Goal: Task Accomplishment & Management: Use online tool/utility

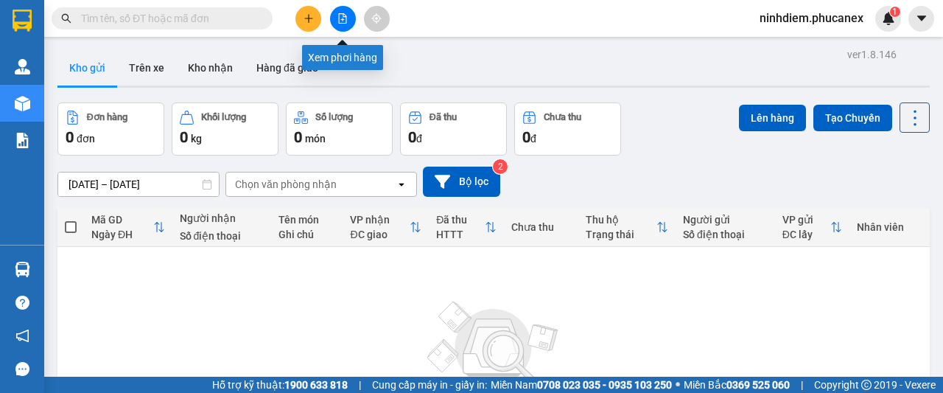
click at [345, 6] on button at bounding box center [343, 19] width 26 height 26
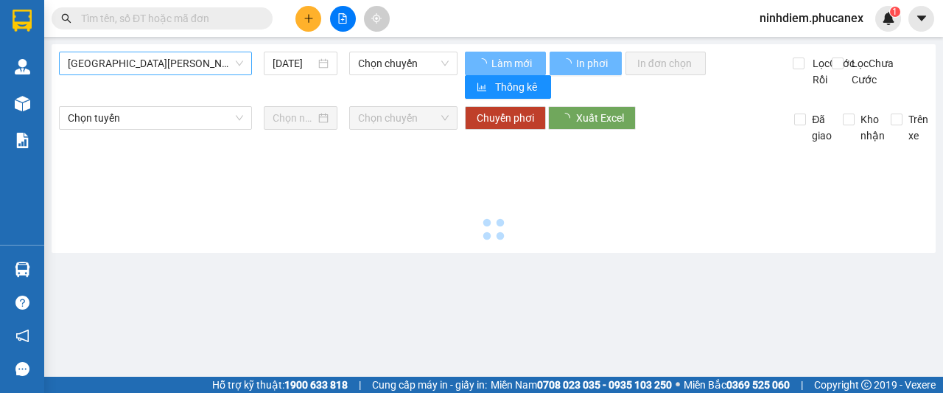
click at [203, 70] on span "[GEOGRAPHIC_DATA][PERSON_NAME][GEOGRAPHIC_DATA]" at bounding box center [155, 63] width 175 height 22
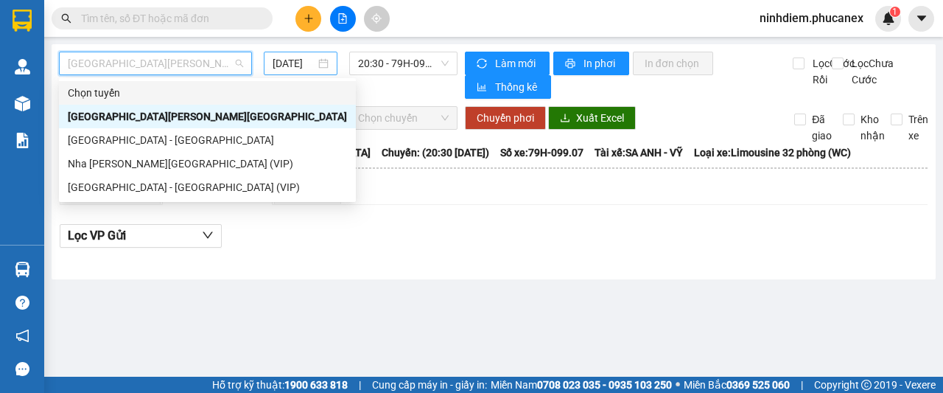
click at [295, 61] on input "[DATE]" at bounding box center [294, 63] width 43 height 16
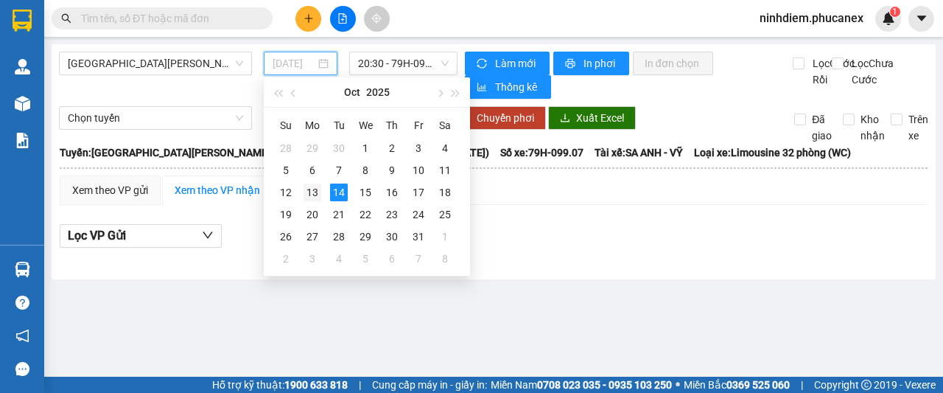
click at [312, 186] on div "13" at bounding box center [313, 192] width 18 height 18
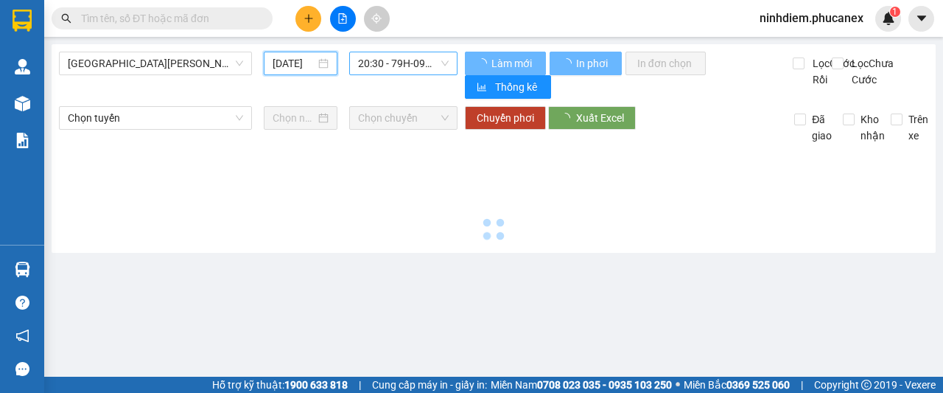
type input "[DATE]"
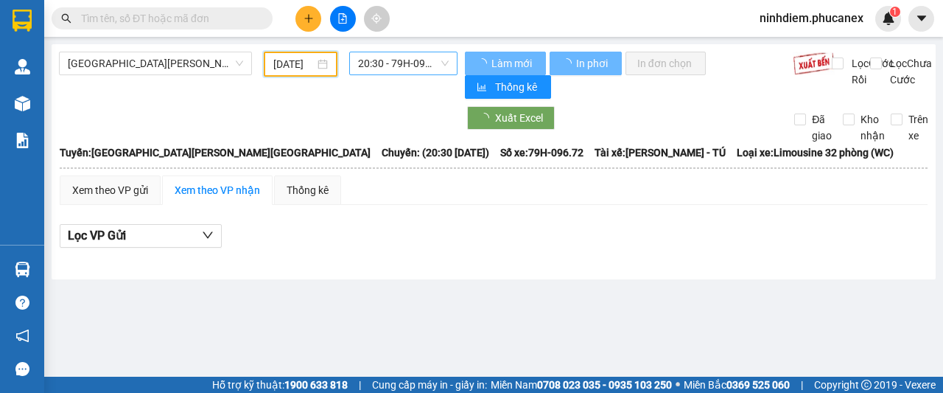
click at [410, 57] on span "20:30 - 79H-096.72" at bounding box center [403, 63] width 90 height 22
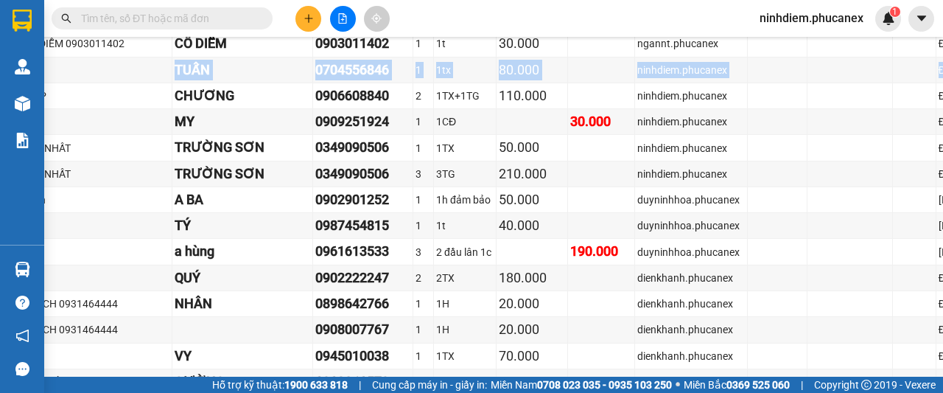
scroll to position [1695, 300]
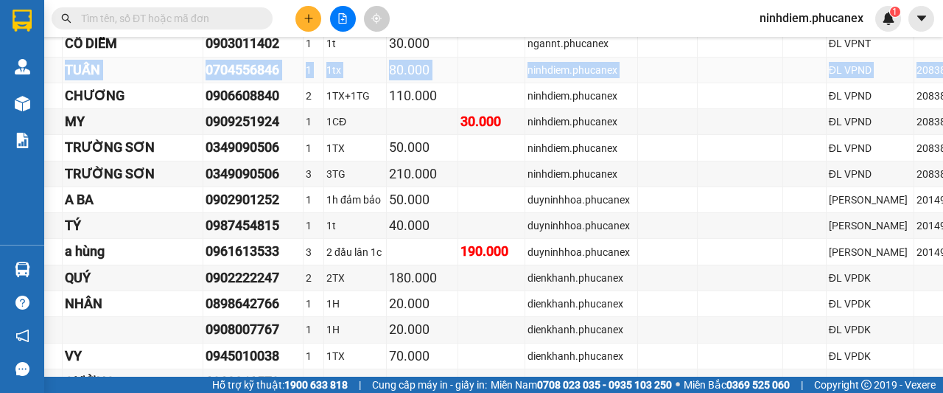
drag, startPoint x: 98, startPoint y: 155, endPoint x: 874, endPoint y: 146, distance: 776.0
click at [874, 83] on tr "ND1310250022 [PERSON_NAME] 0704556846 1 1tx 80.000 ninhdiem.phucanex ĐL VPND 20…" at bounding box center [389, 70] width 1256 height 26
copy tr "ND1310250022 [PERSON_NAME] 0704556846 1 1tx 80.000 ninhdiem.phucanex ĐL VPND 20…"
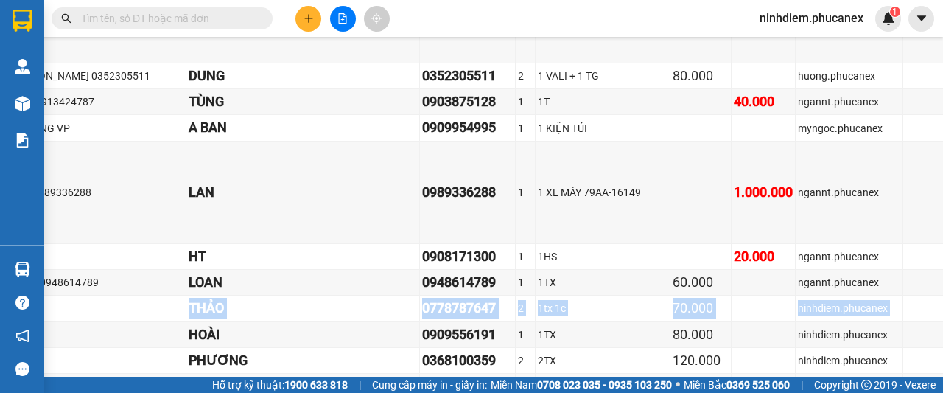
scroll to position [2947, 300]
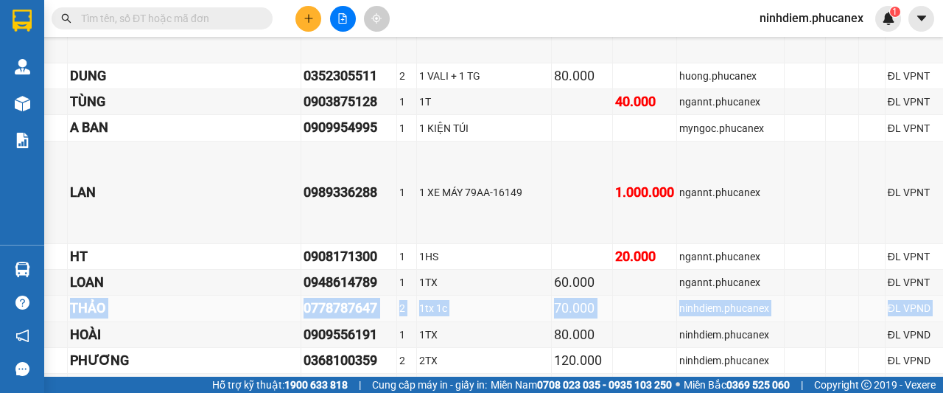
drag, startPoint x: 99, startPoint y: 257, endPoint x: 890, endPoint y: 254, distance: 791.4
click at [891, 295] on tr "ND1310250021 [PERSON_NAME] 0778787647 2 1tx 1c 70.000 ninhdiem.phucanex ĐL VPND…" at bounding box center [389, 308] width 1256 height 26
copy tr "ND1310250021 [PERSON_NAME] 0778787647 2 1tx 1c 70.000 ninhdiem.phucanex ĐL VPND…"
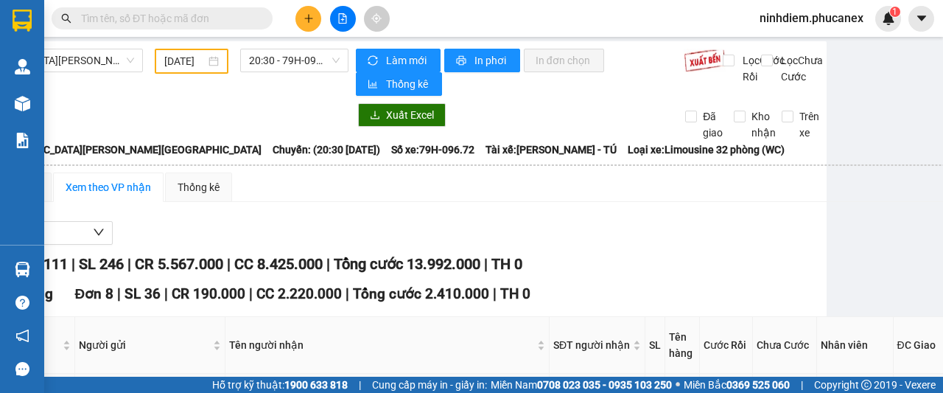
scroll to position [3, 0]
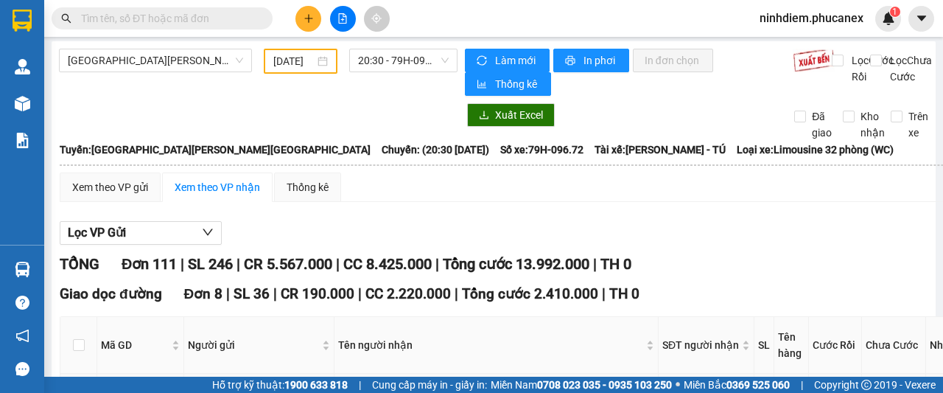
click at [153, 61] on span "[GEOGRAPHIC_DATA][PERSON_NAME][GEOGRAPHIC_DATA]" at bounding box center [155, 60] width 175 height 22
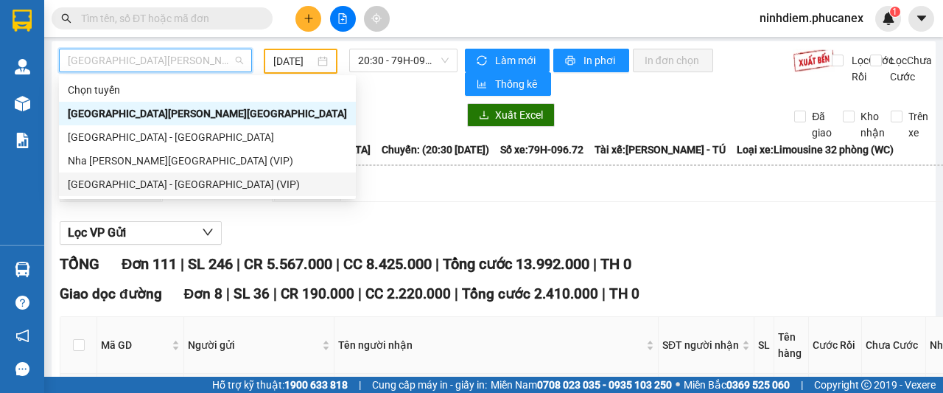
drag, startPoint x: 125, startPoint y: 179, endPoint x: 258, endPoint y: 74, distance: 168.9
click at [125, 180] on div "[GEOGRAPHIC_DATA] - [GEOGRAPHIC_DATA] (VIP)" at bounding box center [207, 184] width 279 height 16
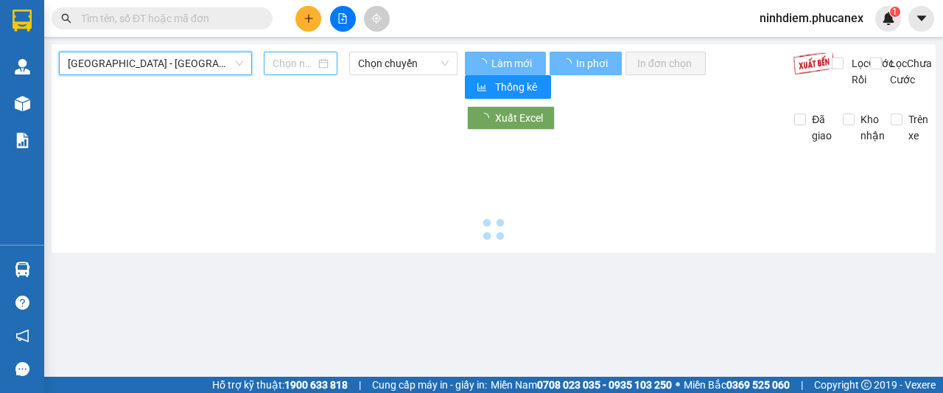
scroll to position [0, 0]
click at [291, 61] on input at bounding box center [294, 63] width 43 height 16
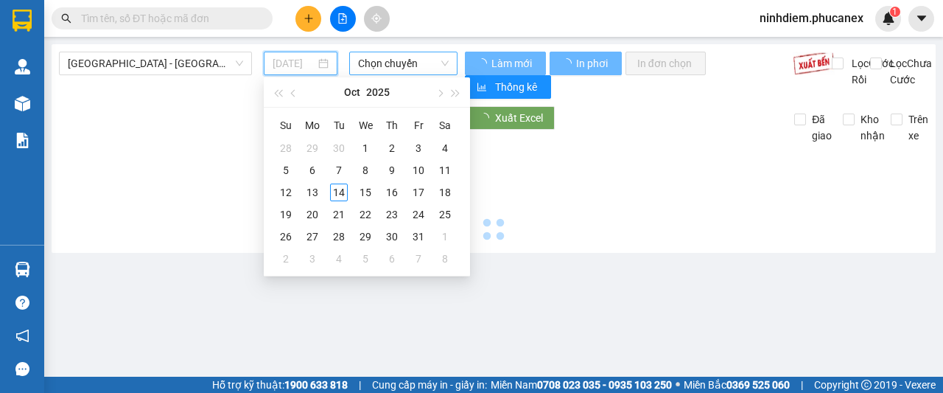
click at [311, 192] on div "13" at bounding box center [313, 192] width 18 height 18
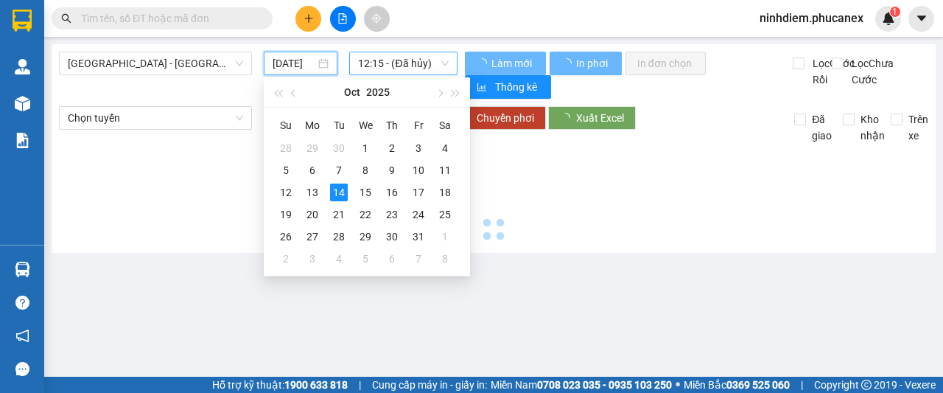
click at [391, 58] on span "12:15 - (Đã hủy)" at bounding box center [403, 63] width 90 height 22
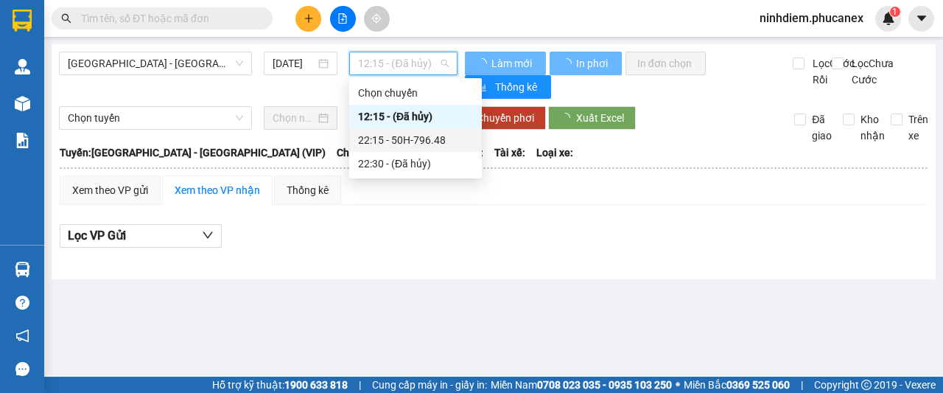
type input "[DATE]"
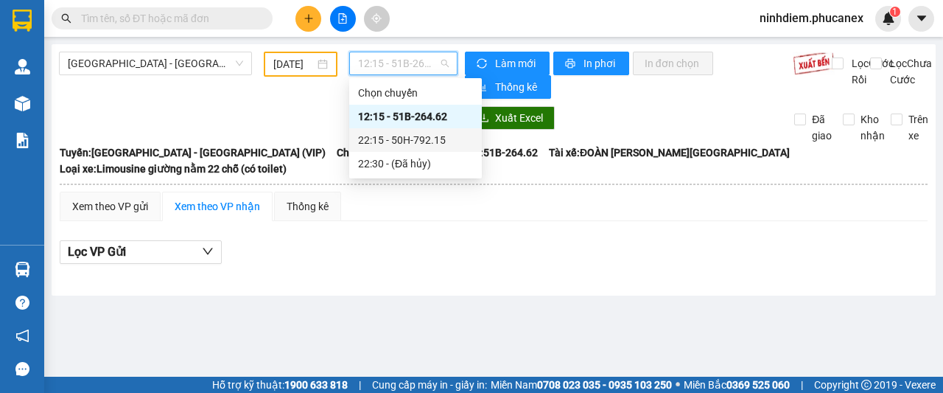
click at [393, 144] on div "22:15 - 50H-792.15" at bounding box center [415, 140] width 115 height 16
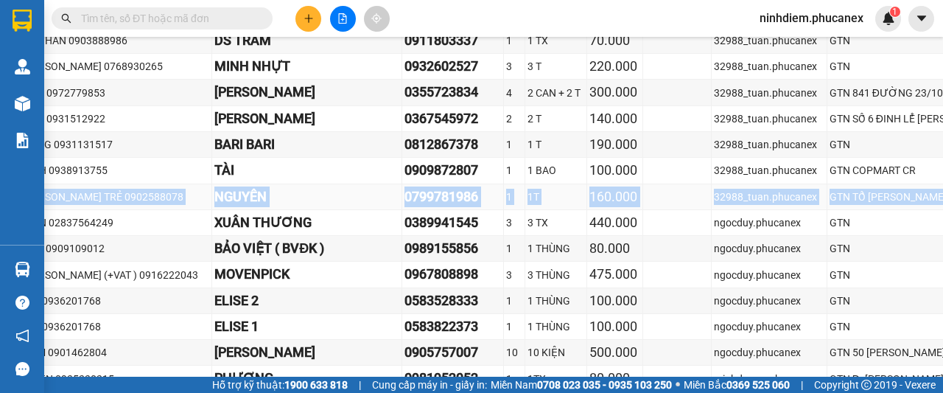
scroll to position [368, 265]
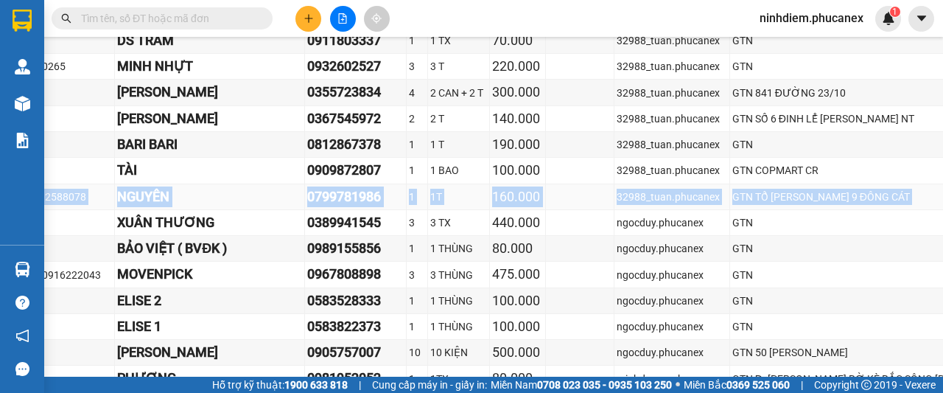
drag, startPoint x: 99, startPoint y: 264, endPoint x: 876, endPoint y: 276, distance: 777.5
click at [876, 210] on tr "Q51310250144 [PERSON_NAME] TRẺ 0902588078 [PERSON_NAME] 0799781986 1 1T 160.000…" at bounding box center [574, 197] width 1558 height 26
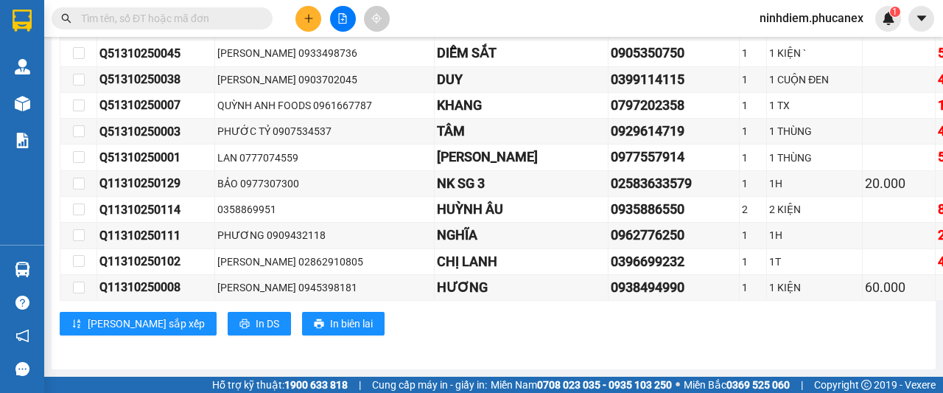
scroll to position [14863, 0]
drag, startPoint x: 102, startPoint y: 123, endPoint x: 904, endPoint y: 308, distance: 823.5
